Goal: Find specific page/section: Find specific page/section

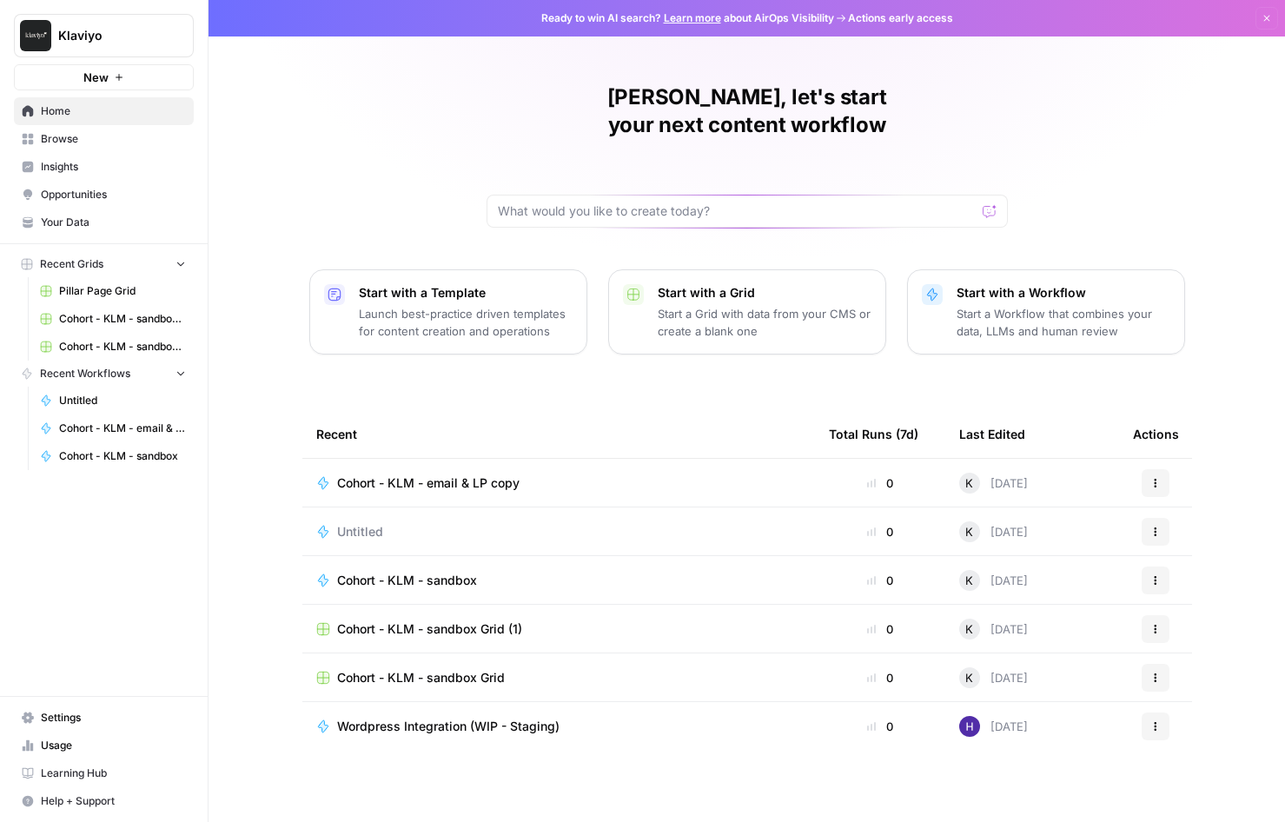
click at [97, 771] on span "Learning Hub" at bounding box center [113, 774] width 145 height 16
